Goal: Task Accomplishment & Management: Manage account settings

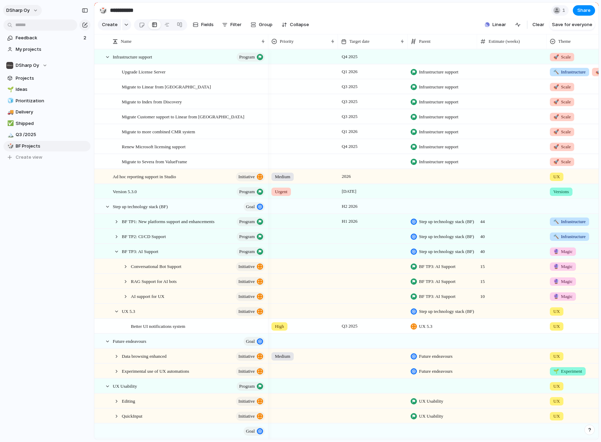
click at [32, 9] on button "DSharp Oy" at bounding box center [22, 10] width 39 height 11
click at [86, 81] on span "Neutral dark" at bounding box center [80, 81] width 27 height 7
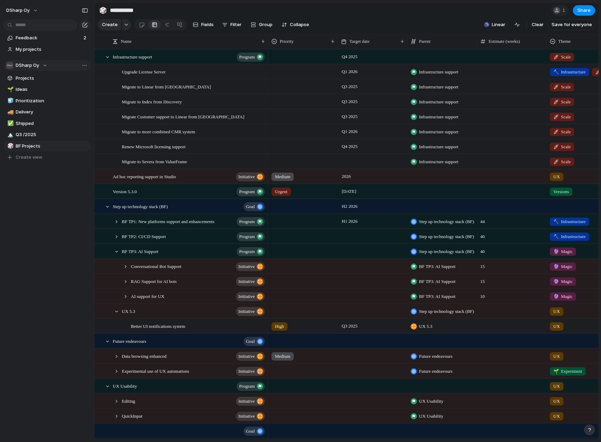
click at [37, 64] on span "DSharp Oy" at bounding box center [27, 65] width 23 height 7
click at [32, 11] on button "DSharp Oy" at bounding box center [22, 10] width 39 height 11
click at [79, 93] on span "Forest" at bounding box center [74, 92] width 14 height 7
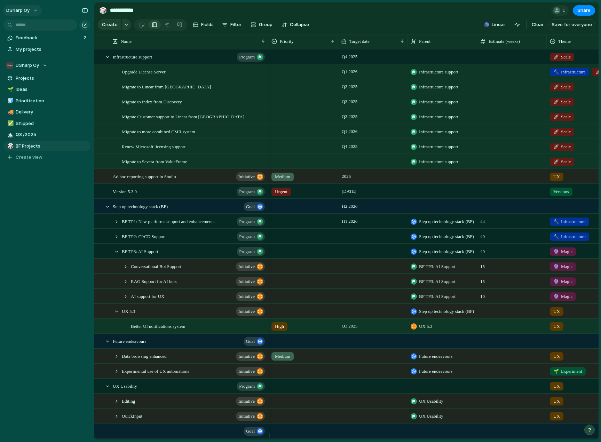
click at [31, 10] on button "DSharp Oy" at bounding box center [22, 10] width 39 height 11
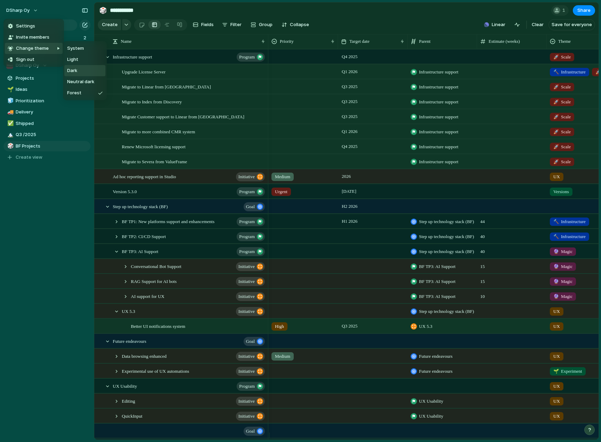
click at [85, 70] on li "Dark" at bounding box center [84, 70] width 41 height 11
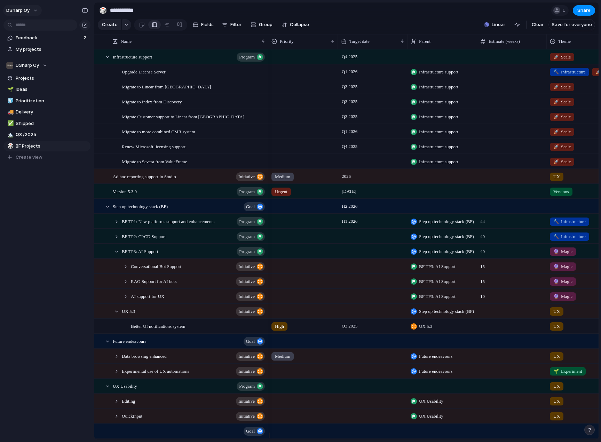
click at [30, 11] on button "DSharp Oy" at bounding box center [22, 10] width 39 height 11
click at [77, 59] on span "Light" at bounding box center [72, 59] width 11 height 7
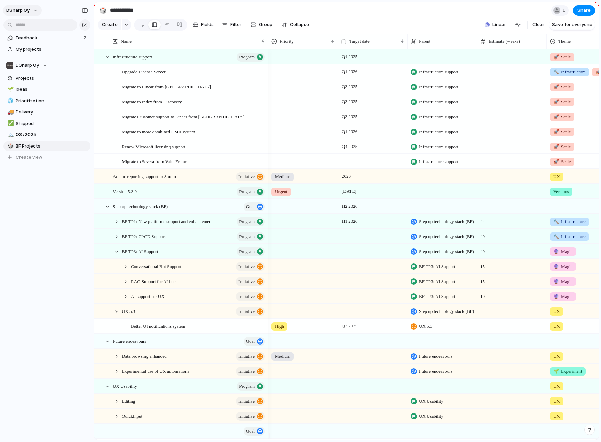
click at [23, 9] on span "DSharp Oy" at bounding box center [17, 10] width 23 height 7
click at [31, 23] on span "Settings" at bounding box center [25, 26] width 19 height 7
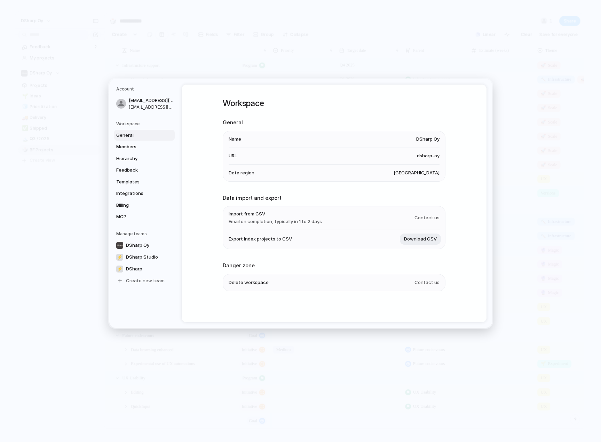
click at [425, 173] on span "[GEOGRAPHIC_DATA]" at bounding box center [416, 172] width 46 height 7
click at [138, 146] on span "Members" at bounding box center [138, 146] width 45 height 7
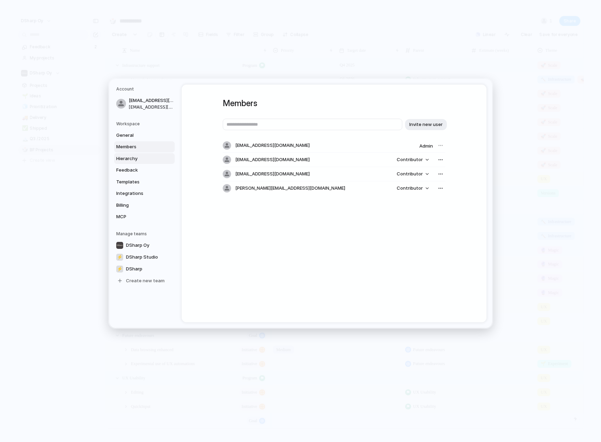
click at [139, 160] on span "Hierarchy" at bounding box center [138, 158] width 45 height 7
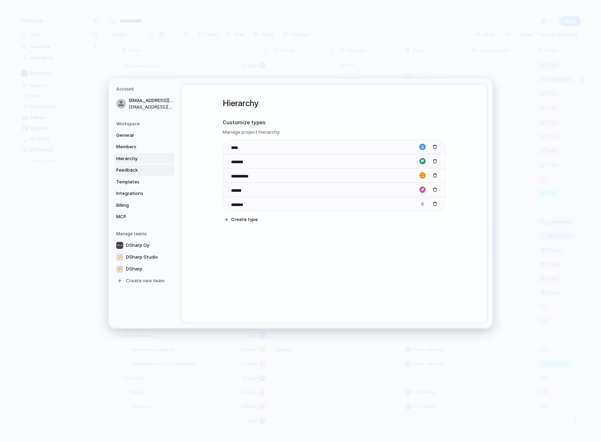
click at [138, 172] on span "Feedback" at bounding box center [138, 170] width 45 height 7
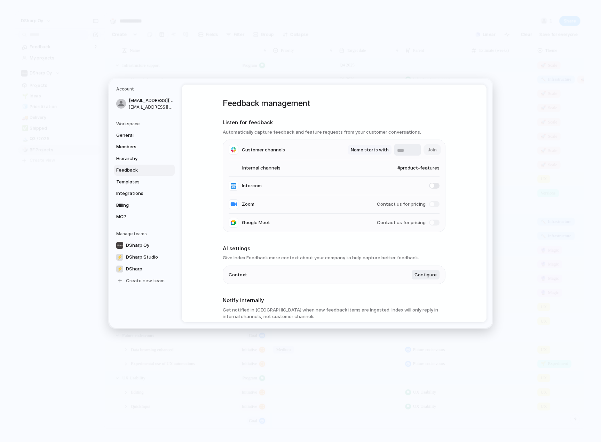
click at [362, 150] on span "Name starts with" at bounding box center [370, 149] width 38 height 7
click at [506, 161] on div "Name contains Name starts with Name ends with" at bounding box center [300, 221] width 601 height 442
click at [415, 167] on span "#product-features" at bounding box center [412, 167] width 56 height 7
click at [471, 177] on div "#product-features #general #dsharp-dev-corner-netum #product-development-jira #…" at bounding box center [300, 221] width 601 height 442
click at [426, 166] on span "#product-features" at bounding box center [412, 167] width 56 height 7
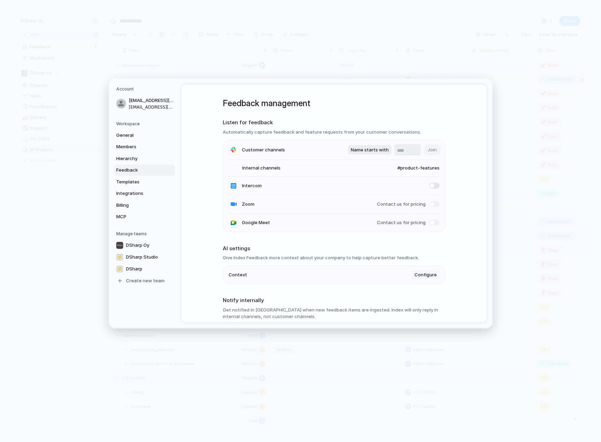
click at [420, 273] on span "Configure" at bounding box center [425, 274] width 22 height 7
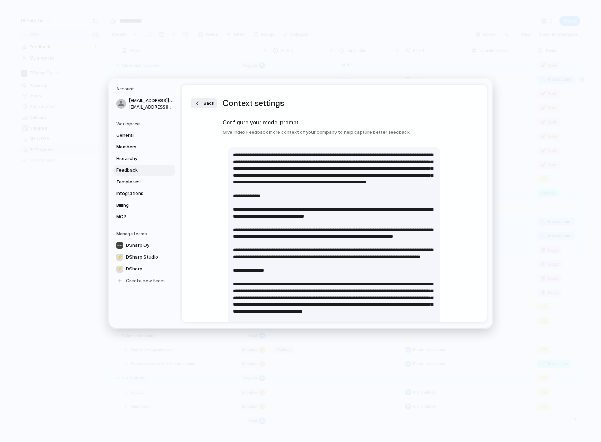
click at [193, 98] on div "Back Context settings Configure your model prompt Give Index Feedback more cont…" at bounding box center [334, 203] width 305 height 238
click at [199, 100] on div "button" at bounding box center [197, 103] width 7 height 7
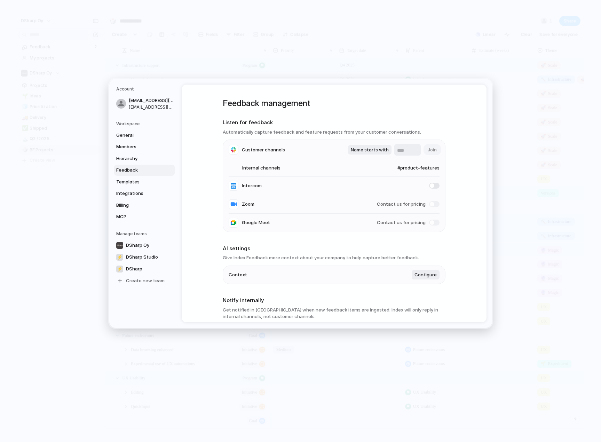
click at [409, 169] on span "#product-features" at bounding box center [412, 167] width 56 height 7
type input "*"
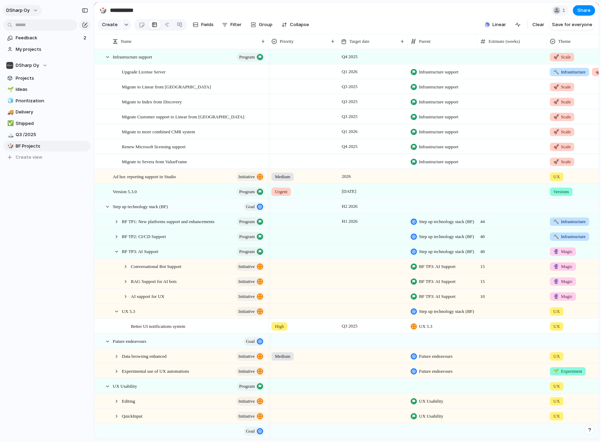
click at [22, 11] on span "DSharp Oy" at bounding box center [17, 10] width 23 height 7
click at [30, 27] on span "Settings" at bounding box center [25, 26] width 19 height 7
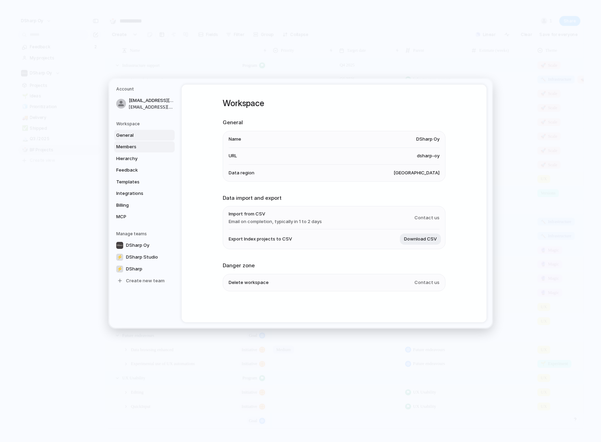
click at [135, 145] on span "Members" at bounding box center [138, 146] width 45 height 7
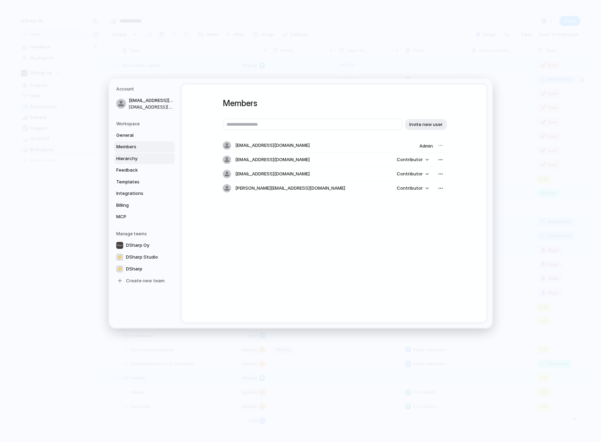
click at [135, 159] on span "Hierarchy" at bounding box center [138, 158] width 45 height 7
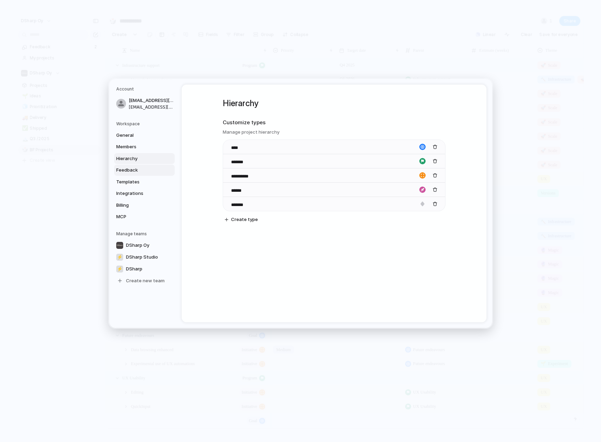
click at [134, 167] on span "Feedback" at bounding box center [138, 170] width 45 height 7
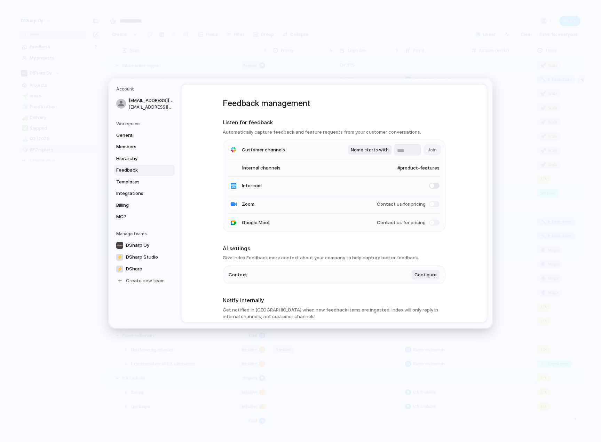
click at [419, 164] on span "#product-features" at bounding box center [412, 167] width 56 height 7
click at [133, 182] on div "#product-features #general #dsharp-dev-corner-netum #product-development-jira #…" at bounding box center [300, 221] width 601 height 442
click at [133, 182] on span "Templates" at bounding box center [138, 181] width 45 height 7
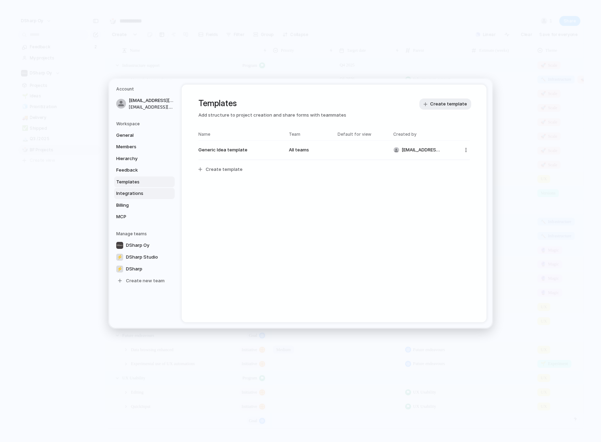
click at [146, 195] on span "Integrations" at bounding box center [138, 193] width 45 height 7
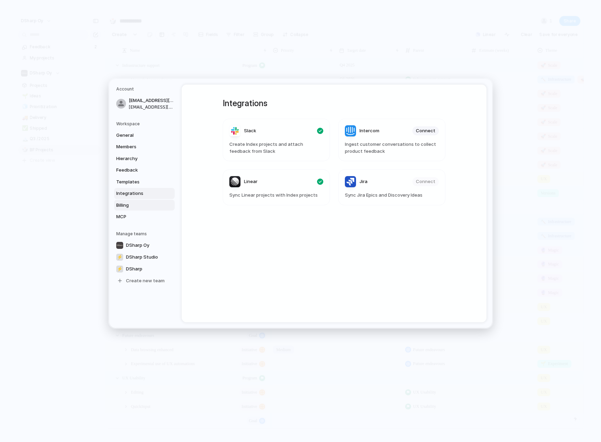
click at [130, 204] on span "Billing" at bounding box center [138, 204] width 45 height 7
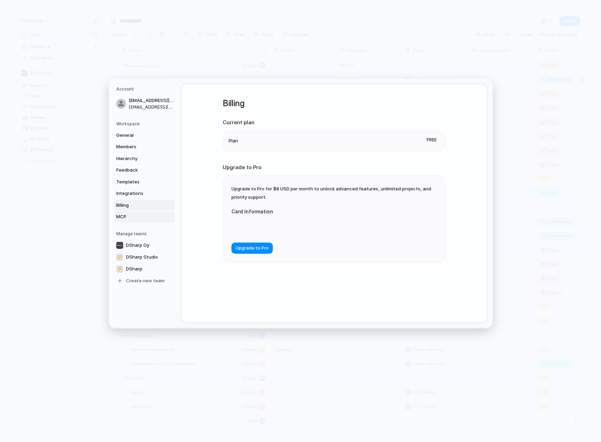
click at [132, 214] on span "MCP" at bounding box center [138, 216] width 45 height 7
